Goal: Task Accomplishment & Management: Manage account settings

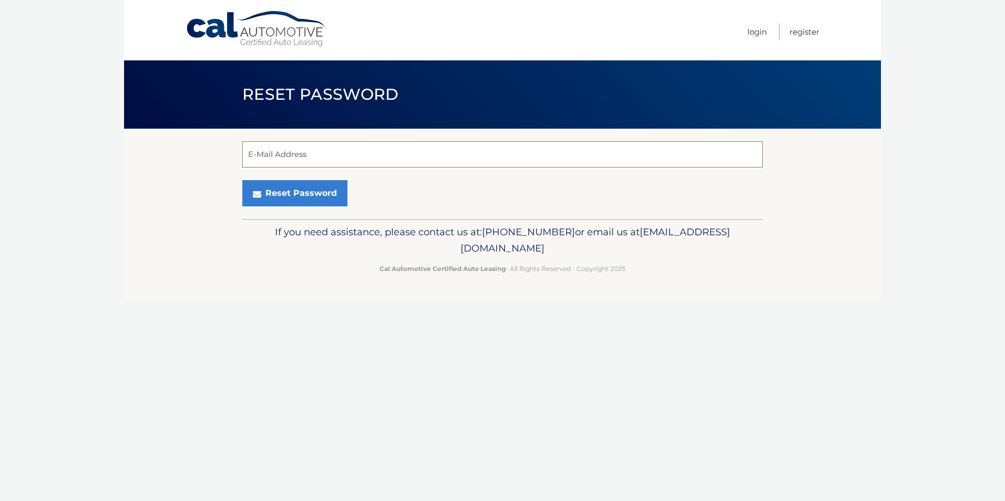
click at [263, 158] on input "E-Mail Address" at bounding box center [502, 154] width 520 height 26
type input "sino35@gmail.com"
click at [290, 194] on button "Reset Password" at bounding box center [294, 193] width 105 height 26
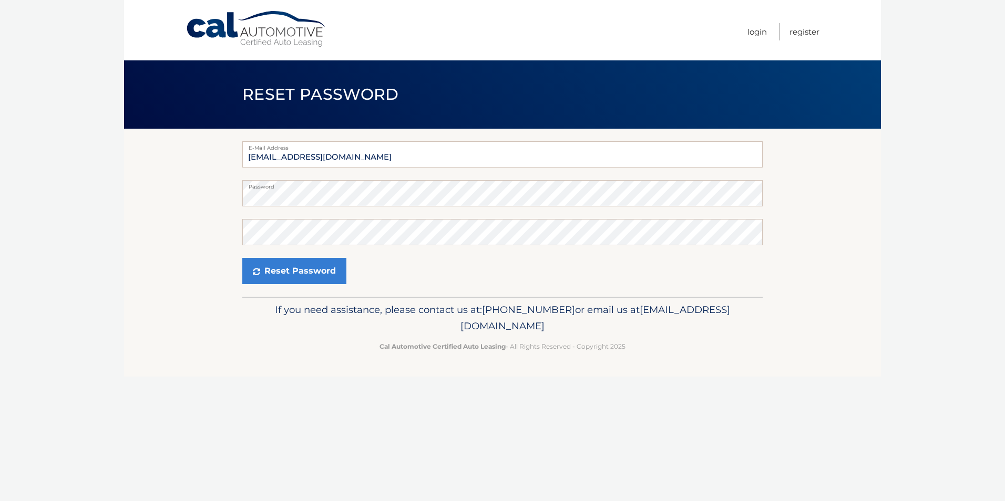
click at [669, 187] on label "Password" at bounding box center [502, 184] width 520 height 8
click at [300, 266] on button "Reset Password" at bounding box center [294, 271] width 104 height 26
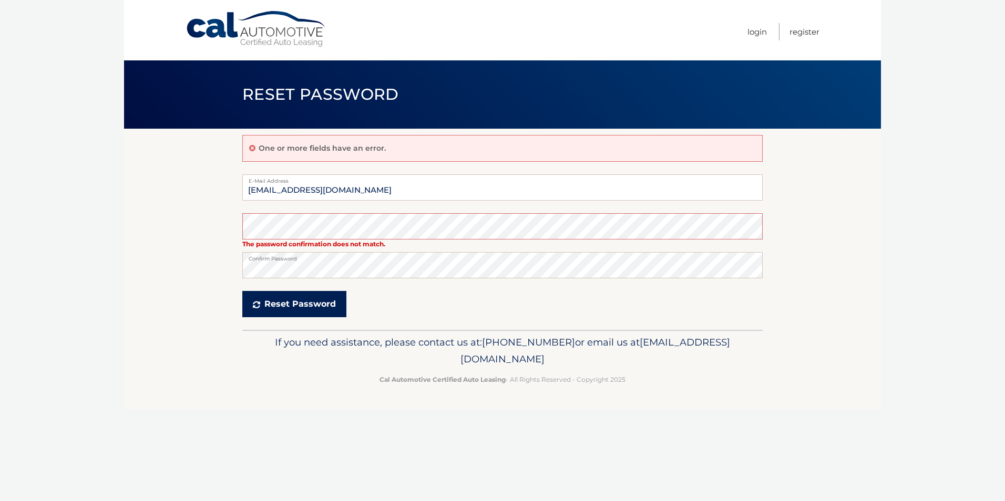
click at [320, 299] on button "Reset Password" at bounding box center [294, 304] width 104 height 26
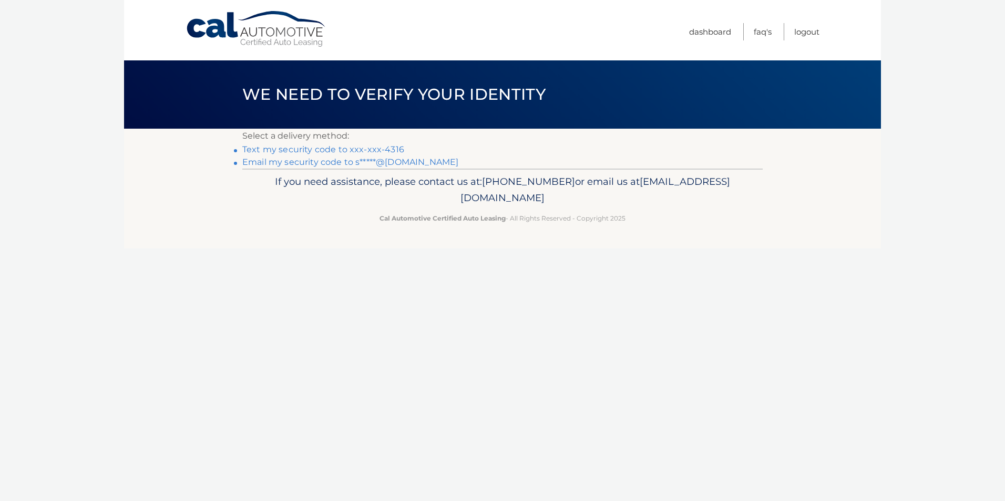
click at [328, 150] on link "Text my security code to xxx-xxx-4316" at bounding box center [323, 150] width 162 height 10
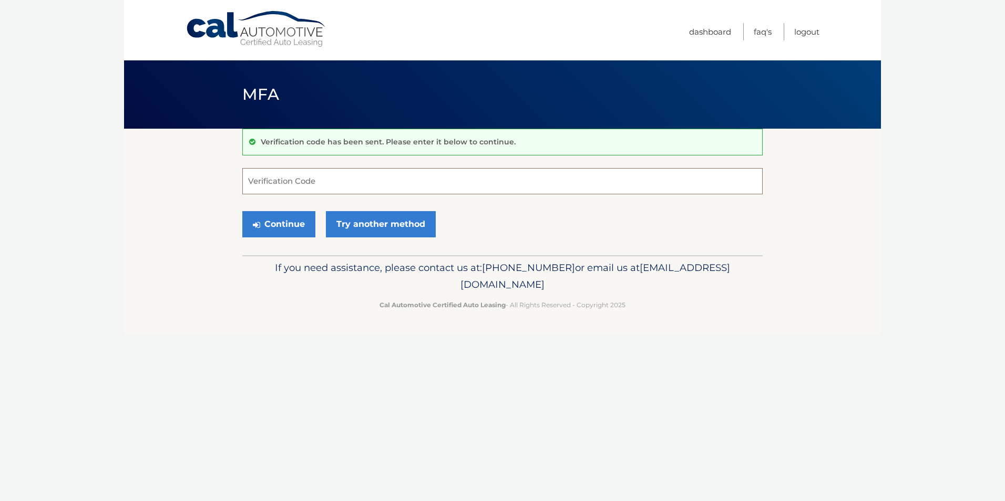
click at [315, 176] on input "Verification Code" at bounding box center [502, 181] width 520 height 26
type input "646520"
click at [286, 225] on button "Continue" at bounding box center [278, 224] width 73 height 26
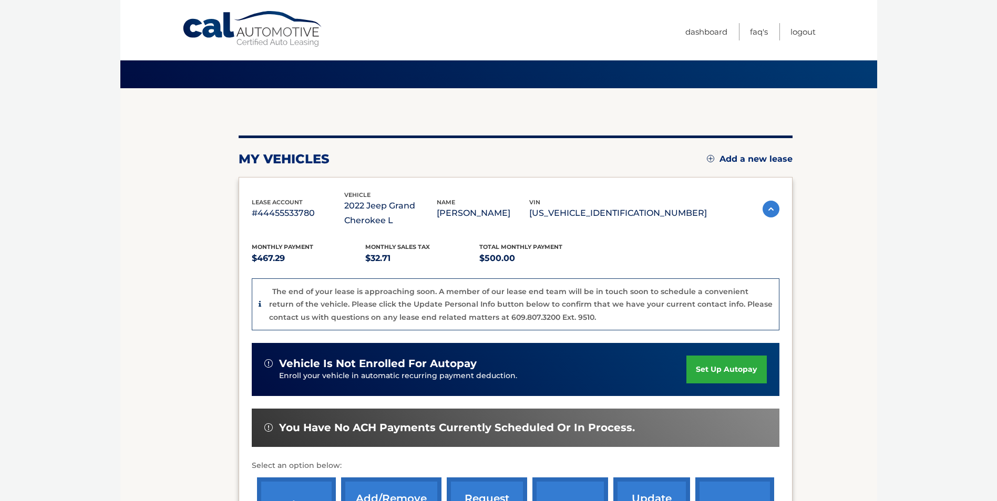
scroll to position [105, 0]
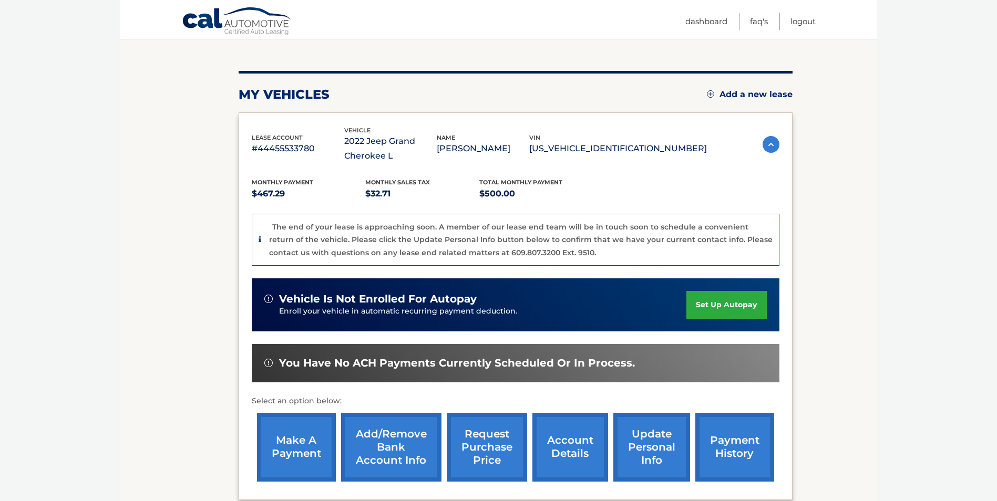
click at [297, 442] on link "make a payment" at bounding box center [296, 447] width 79 height 69
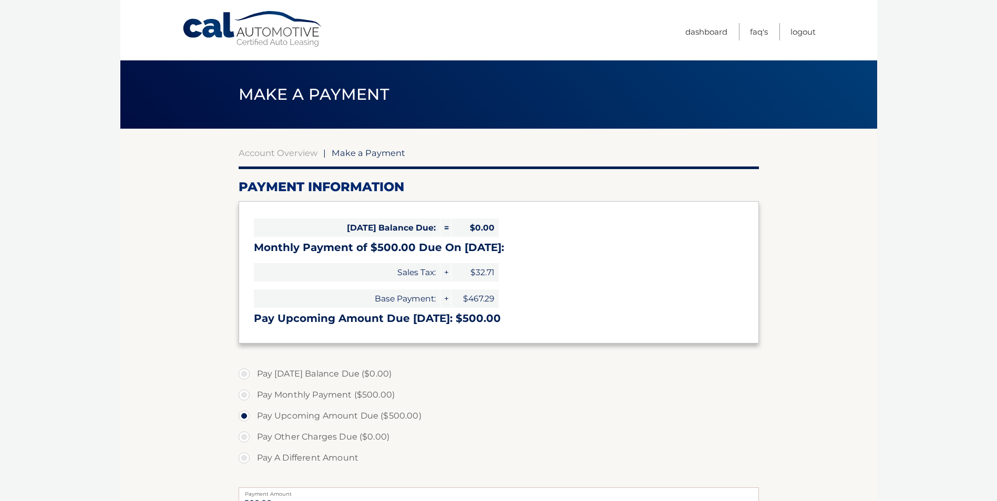
select select "ODcwNGYwY2QtYmQ0YS00MzM4LTg4NmEtZTY2OWQwMjk5MTU2"
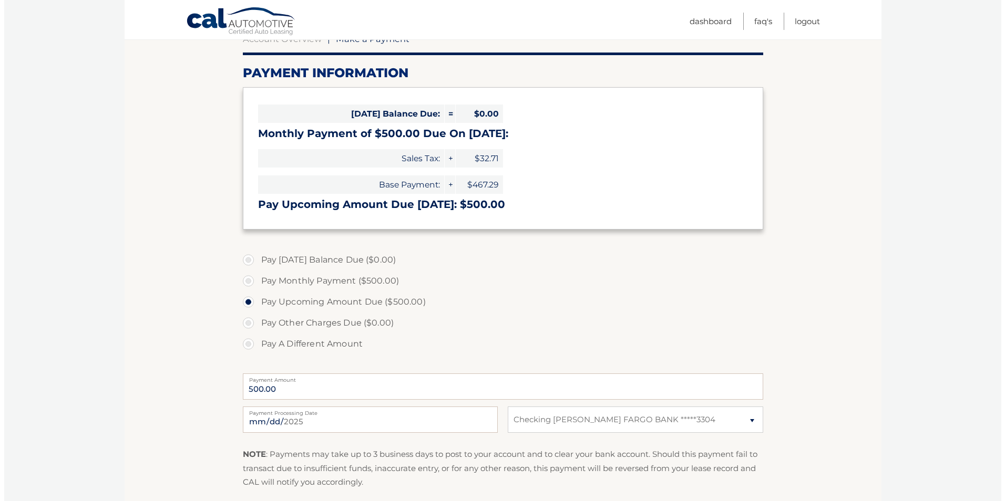
scroll to position [210, 0]
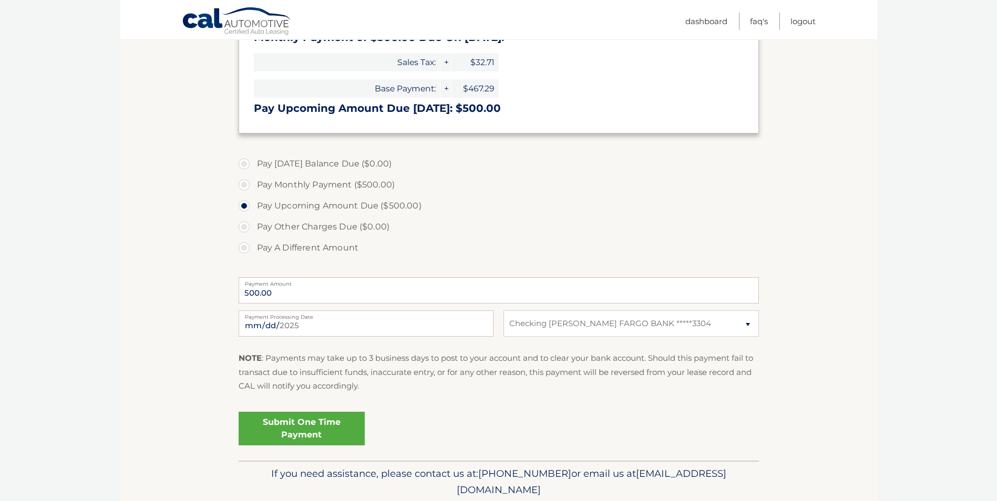
click at [305, 424] on link "Submit One Time Payment" at bounding box center [302, 429] width 126 height 34
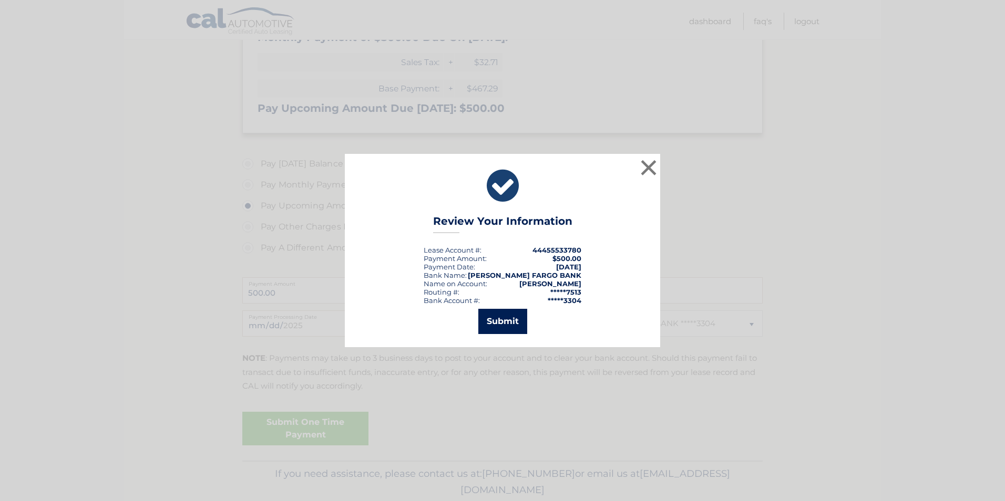
click at [504, 317] on button "Submit" at bounding box center [502, 321] width 49 height 25
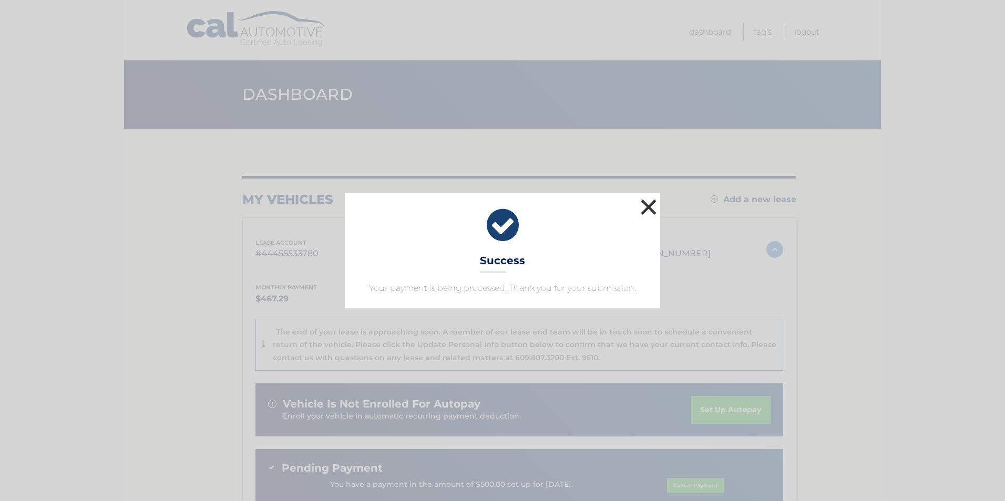
click at [648, 204] on button "×" at bounding box center [648, 207] width 21 height 21
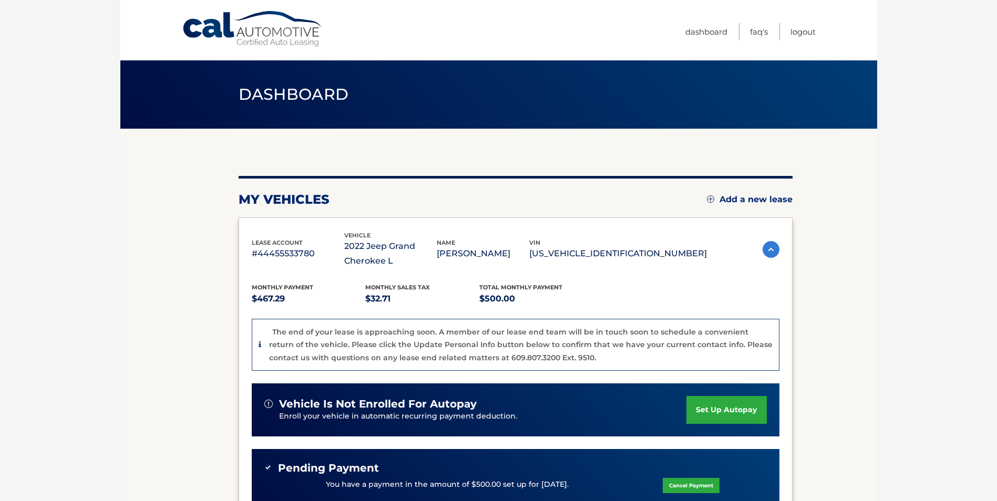
click at [260, 343] on icon at bounding box center [260, 344] width 3 height 7
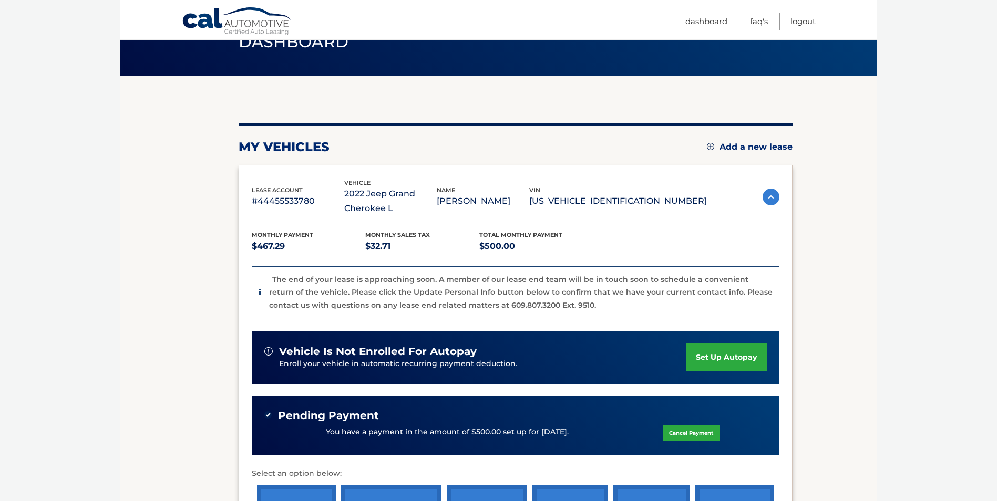
scroll to position [53, 0]
drag, startPoint x: 996, startPoint y: 201, endPoint x: 991, endPoint y: 265, distance: 64.8
click at [991, 265] on body "Cal Automotive Menu Dashboard FAQ's Logout" at bounding box center [498, 197] width 997 height 501
click at [770, 197] on img at bounding box center [770, 197] width 17 height 17
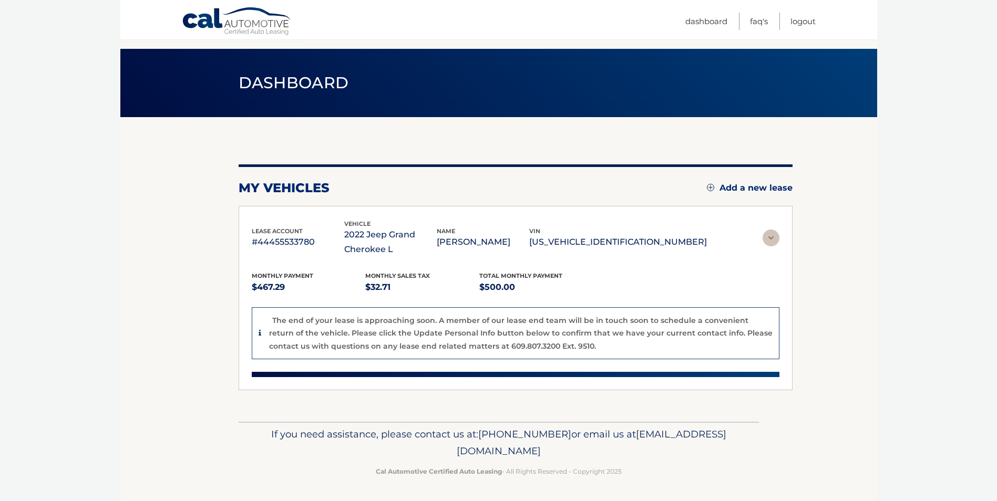
scroll to position [0, 0]
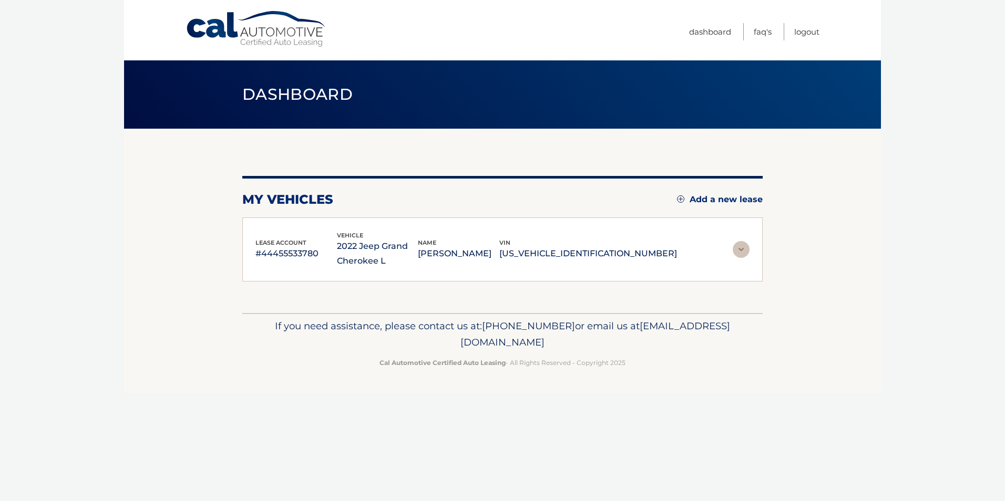
click at [738, 251] on img at bounding box center [741, 249] width 17 height 17
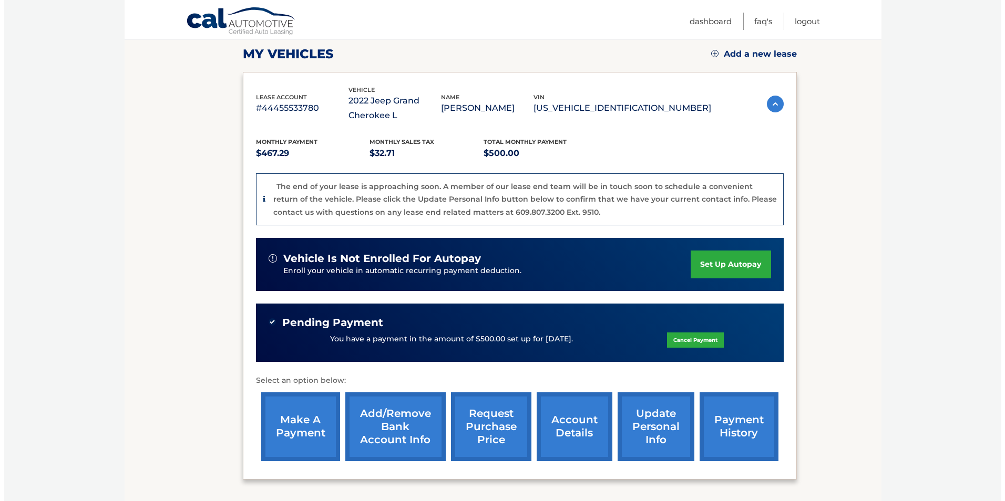
scroll to position [235, 0]
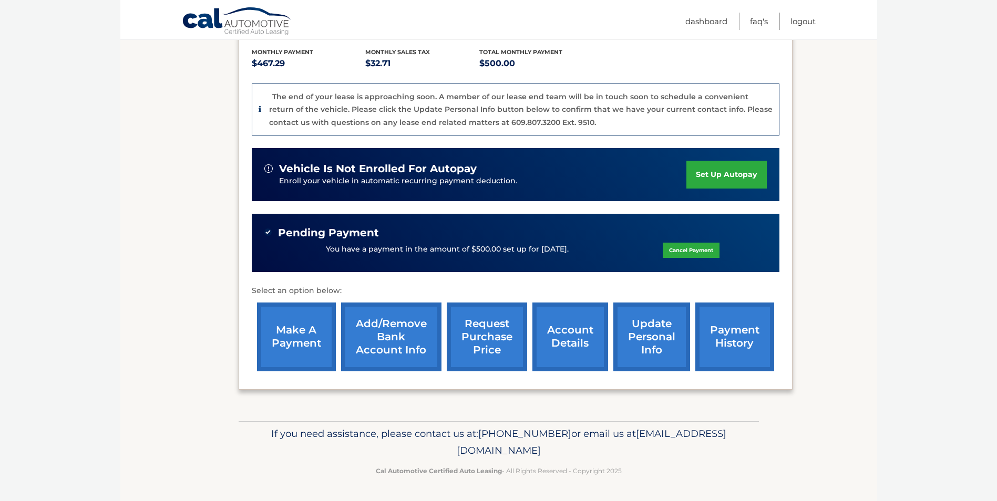
click at [494, 340] on link "request purchase price" at bounding box center [487, 337] width 80 height 69
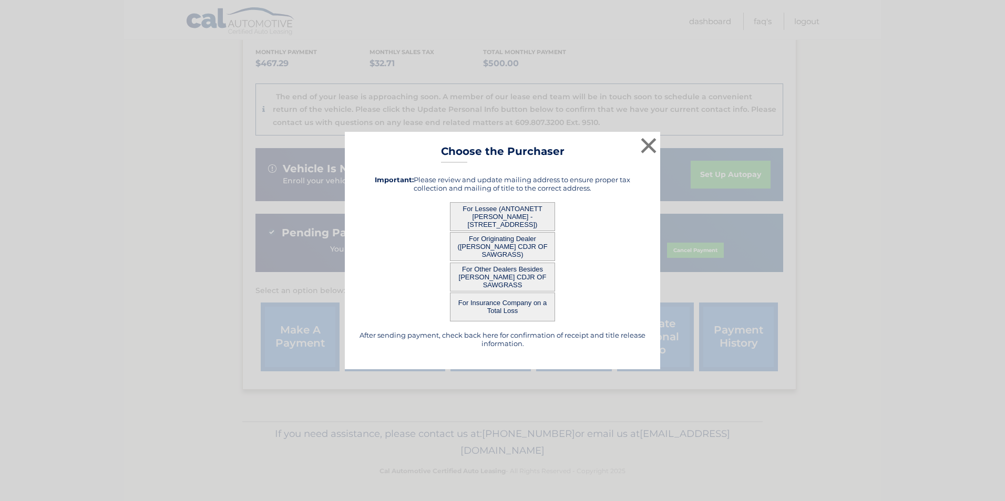
click at [491, 219] on button "For Lessee (ANTOANETT [PERSON_NAME] - [STREET_ADDRESS])" at bounding box center [502, 216] width 105 height 29
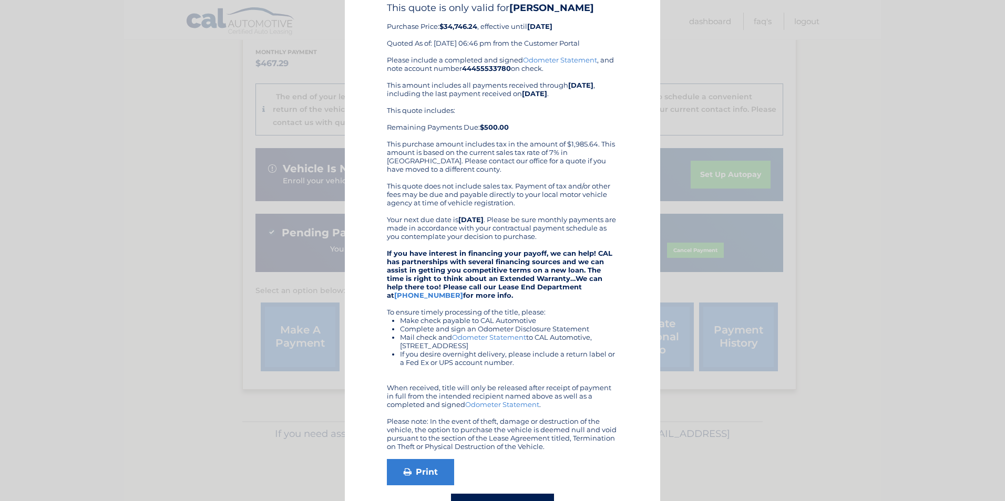
scroll to position [53, 0]
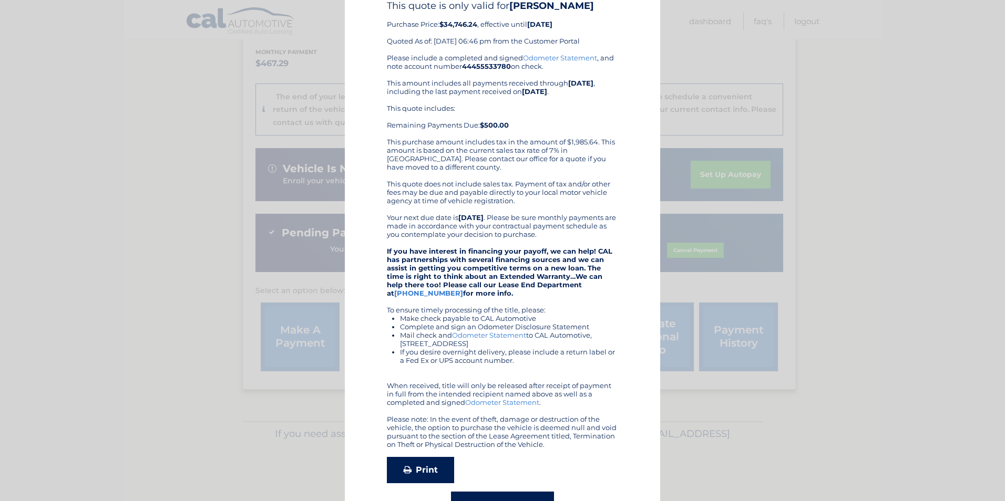
click at [420, 483] on link "Print" at bounding box center [420, 470] width 67 height 26
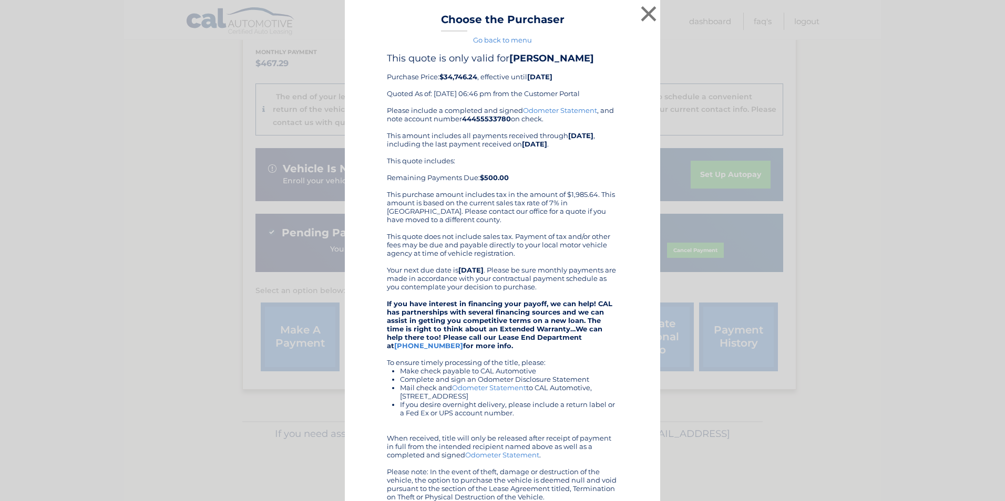
click at [500, 41] on link "Go back to menu" at bounding box center [502, 40] width 59 height 8
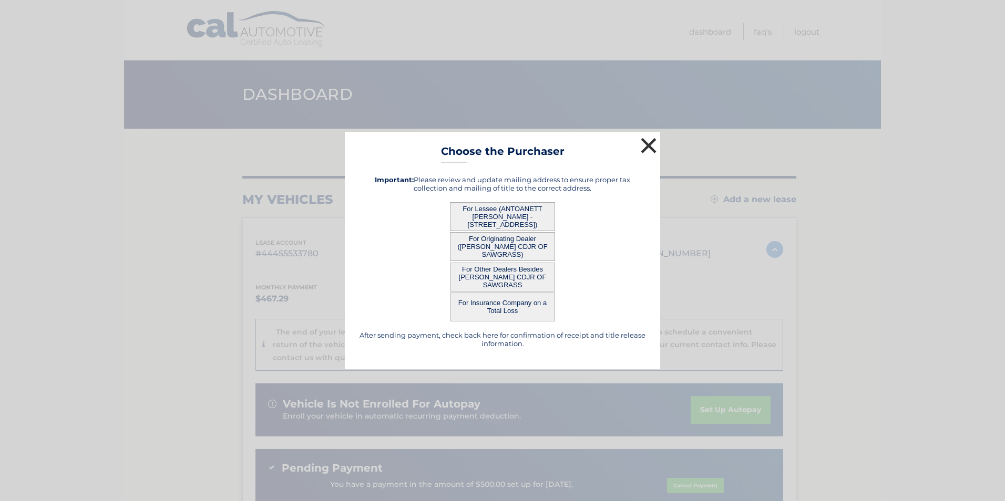
click at [647, 147] on button "×" at bounding box center [648, 145] width 21 height 21
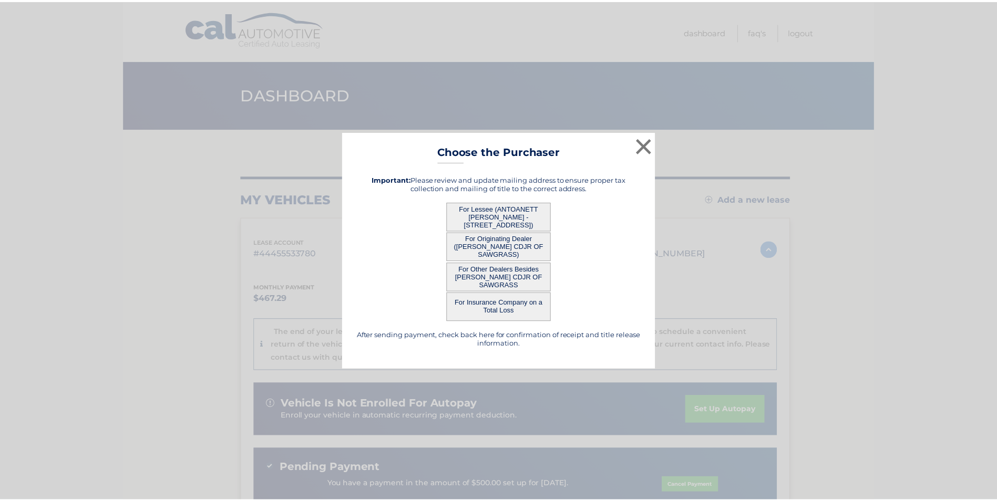
scroll to position [235, 0]
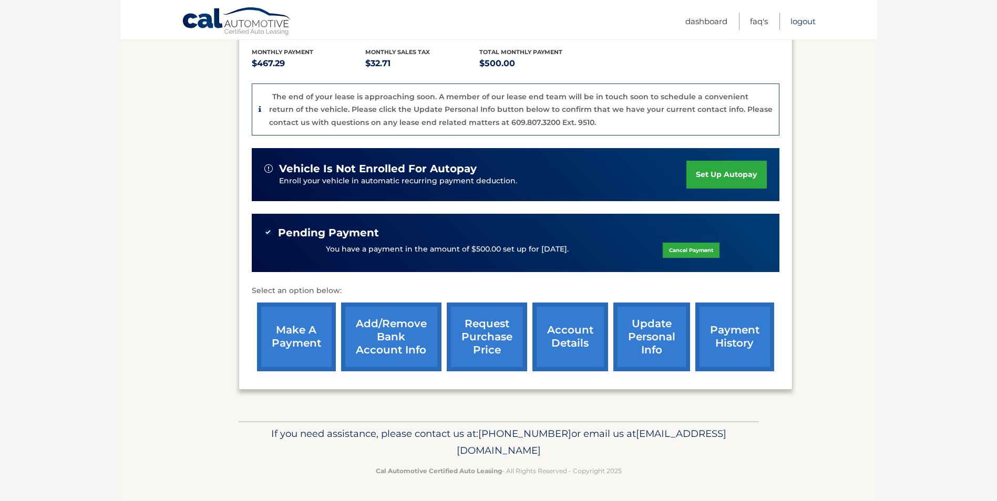
click at [802, 22] on link "Logout" at bounding box center [802, 21] width 25 height 17
